Goal: Transaction & Acquisition: Subscribe to service/newsletter

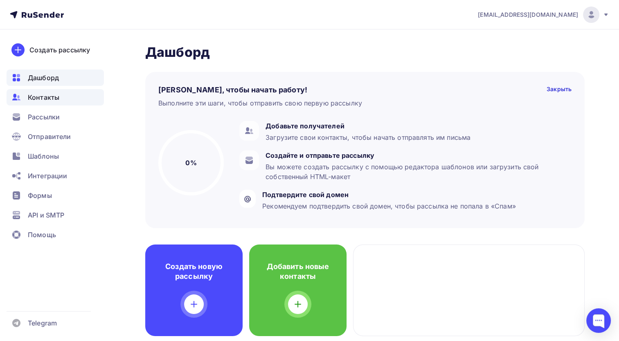
click at [59, 101] on div "Контакты" at bounding box center [55, 97] width 97 height 16
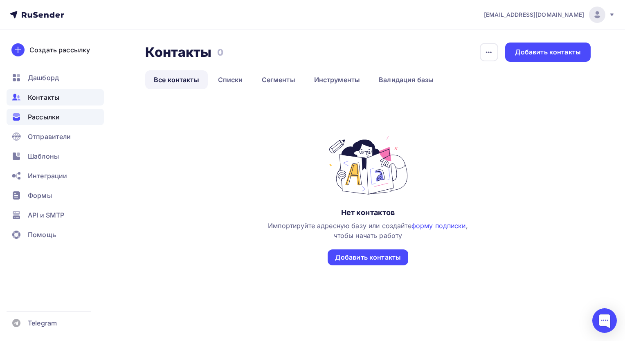
click at [61, 124] on div "Рассылки" at bounding box center [55, 117] width 97 height 16
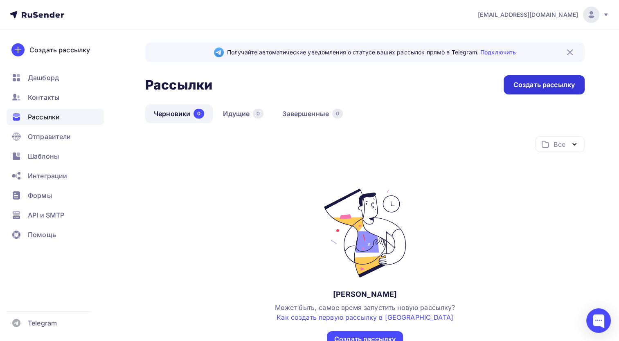
click at [527, 87] on div "Создать рассылку" at bounding box center [543, 84] width 61 height 9
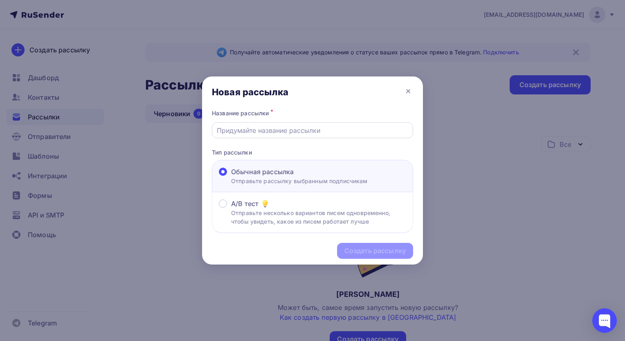
click at [342, 133] on input "text" at bounding box center [313, 131] width 192 height 10
click at [254, 213] on p "Отправьте несколько вариантов писем одновременно, чтобы увидеть, какое из писем…" at bounding box center [318, 217] width 175 height 17
click at [231, 209] on input "A/B тест Отправьте несколько вариантов писем одновременно, чтобы увидеть, какое…" at bounding box center [231, 209] width 0 height 0
click at [270, 183] on p "Отправьте рассылку выбранным подписчикам" at bounding box center [299, 181] width 137 height 9
click at [231, 177] on input "Обычная рассылка Отправьте рассылку выбранным подписчикам" at bounding box center [231, 177] width 0 height 0
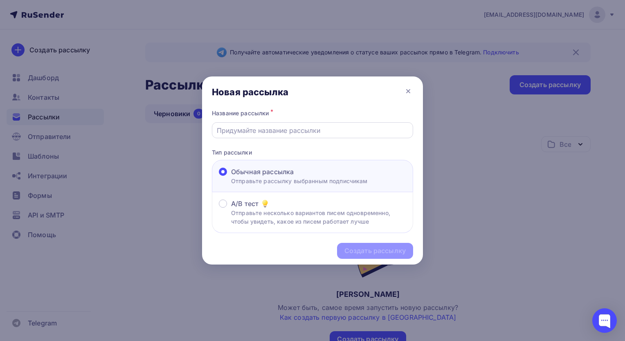
click at [275, 137] on div at bounding box center [312, 130] width 201 height 16
click at [275, 129] on input "text" at bounding box center [313, 131] width 192 height 10
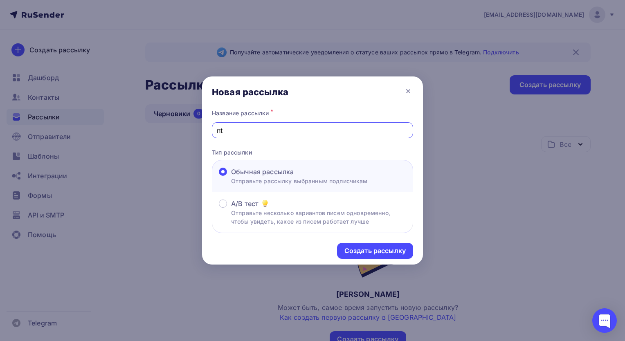
type input "n"
type input "тест"
click at [361, 246] on div "Создать рассылку" at bounding box center [374, 250] width 61 height 9
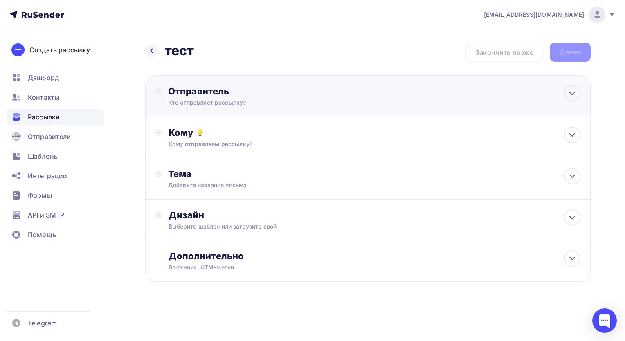
click at [288, 104] on div "Кто отправляет рассылку?" at bounding box center [248, 103] width 160 height 8
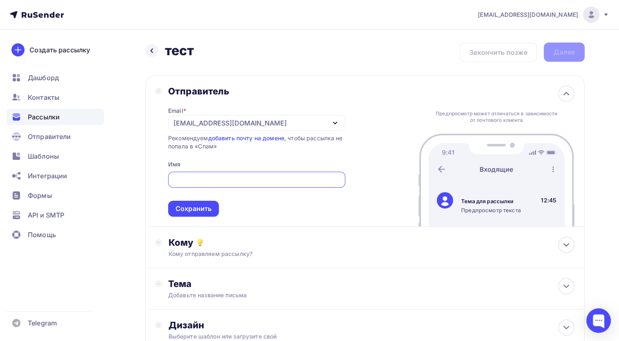
click at [285, 126] on div "[EMAIL_ADDRESS][DOMAIN_NAME]" at bounding box center [256, 123] width 177 height 16
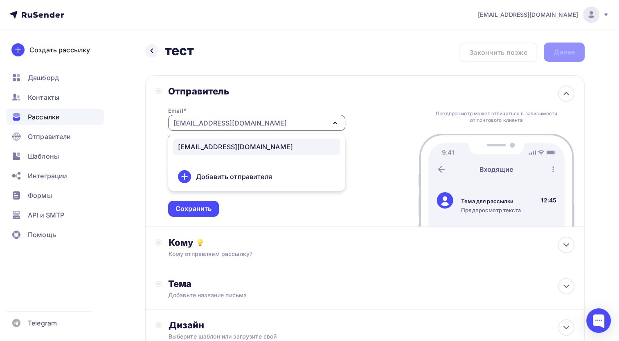
click at [262, 179] on div "Добавить отправителя" at bounding box center [234, 177] width 76 height 10
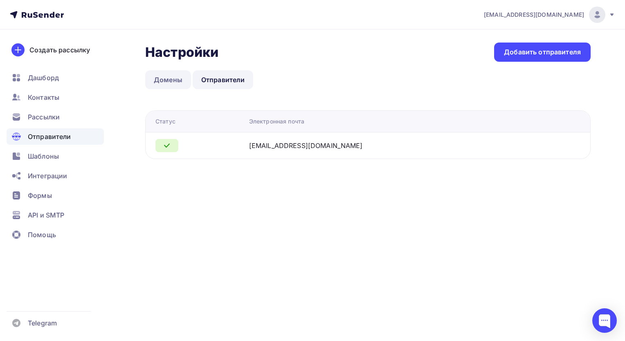
click at [172, 86] on link "Домены" at bounding box center [168, 79] width 46 height 19
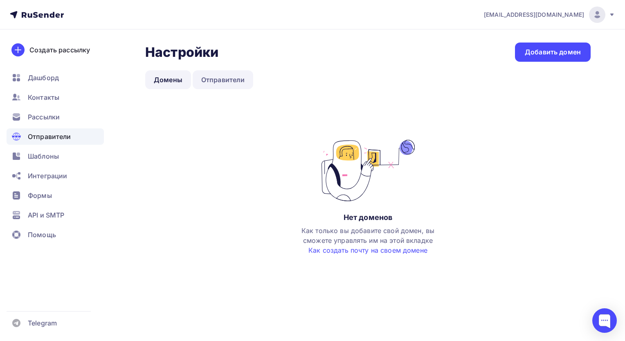
click at [215, 81] on link "Отправители" at bounding box center [223, 79] width 61 height 19
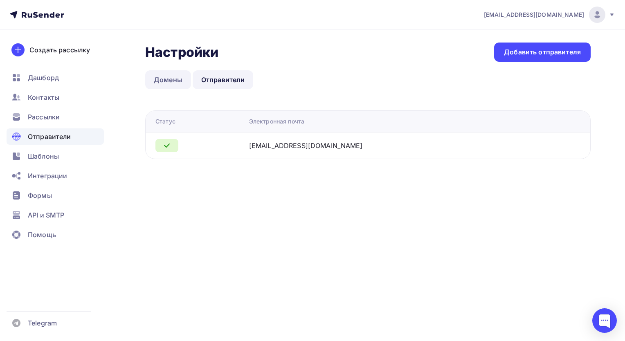
click at [159, 82] on link "Домены" at bounding box center [168, 79] width 46 height 19
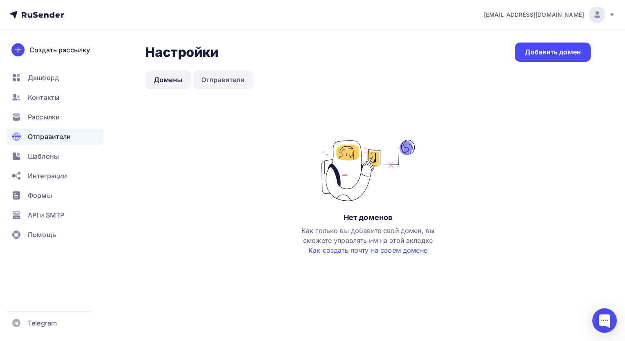
click at [195, 79] on link "Отправители" at bounding box center [223, 79] width 61 height 19
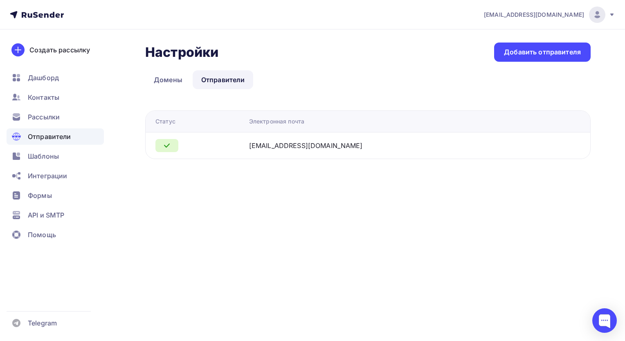
click at [217, 197] on div "[EMAIL_ADDRESS][DOMAIN_NAME] Аккаунт Тарифы Выйти Создать рассылку [GEOGRAPHIC_…" at bounding box center [312, 170] width 625 height 341
click at [522, 59] on div "Добавить отправителя" at bounding box center [542, 52] width 97 height 19
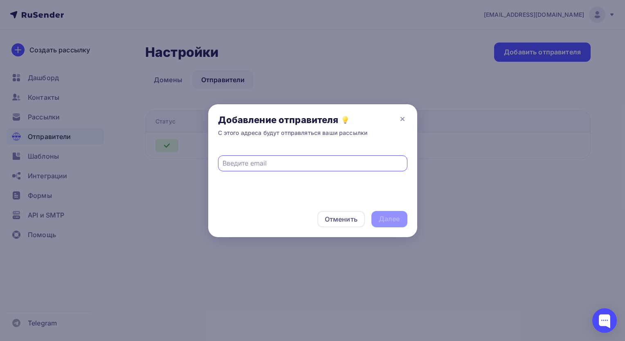
click at [291, 167] on input "text" at bounding box center [313, 163] width 180 height 10
type input "в"
type input "d"
type input "m"
type input "[EMAIL_ADDRESS][DOMAIN_NAME]"
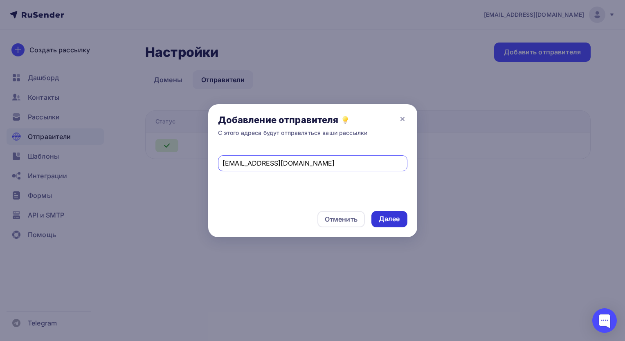
click at [381, 218] on div "Далее" at bounding box center [389, 218] width 21 height 9
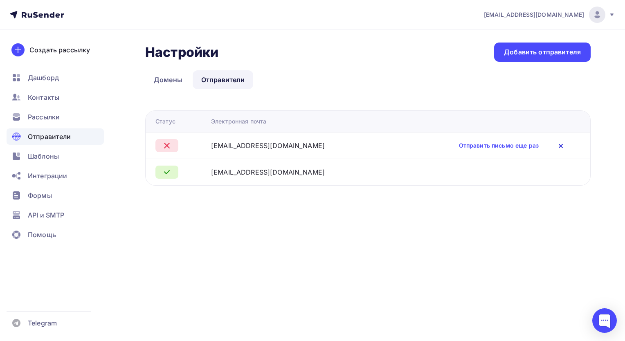
click at [556, 149] on icon at bounding box center [561, 146] width 10 height 10
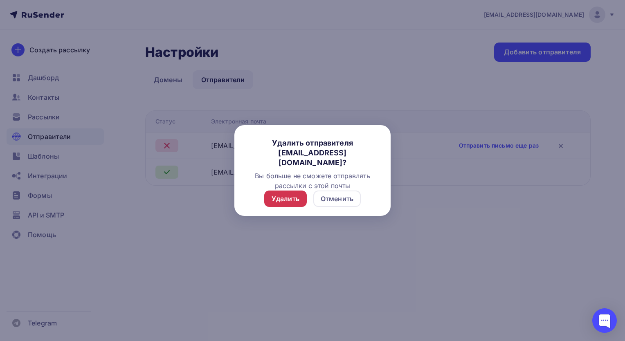
click at [299, 200] on div "Удалить" at bounding box center [285, 199] width 43 height 16
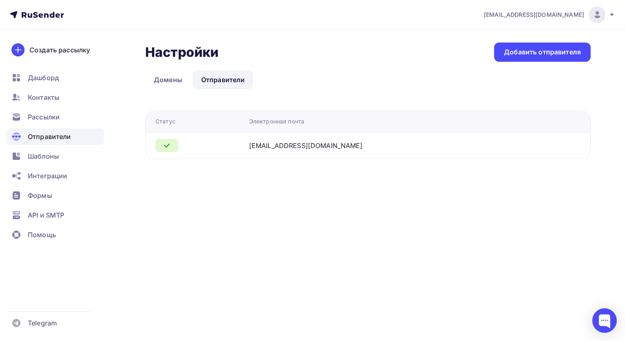
click at [335, 221] on div "[EMAIL_ADDRESS][DOMAIN_NAME] Аккаунт Тарифы Выйти Создать рассылку [GEOGRAPHIC_…" at bounding box center [312, 170] width 625 height 341
